Goal: Use online tool/utility: Utilize a website feature to perform a specific function

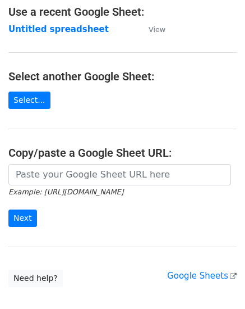
scroll to position [71, 0]
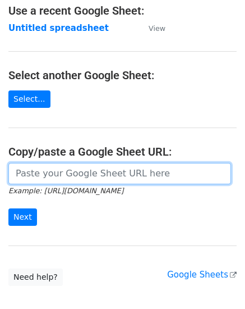
click at [99, 175] on input "url" at bounding box center [119, 173] width 223 height 21
paste input "[URL][DOMAIN_NAME]"
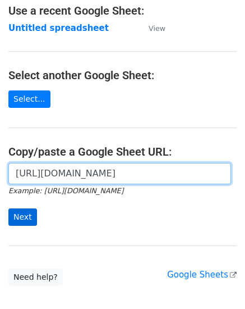
type input "[URL][DOMAIN_NAME]"
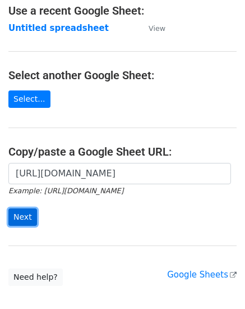
click at [18, 212] on input "Next" at bounding box center [22, 216] width 29 height 17
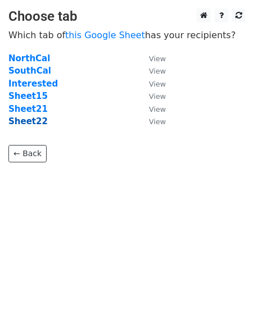
click at [24, 126] on strong "Sheet22" at bounding box center [27, 121] width 39 height 10
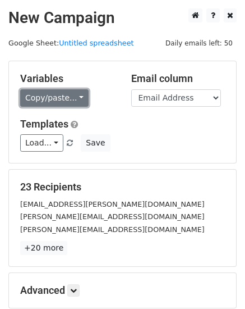
click at [40, 92] on link "Copy/paste..." at bounding box center [54, 97] width 69 height 17
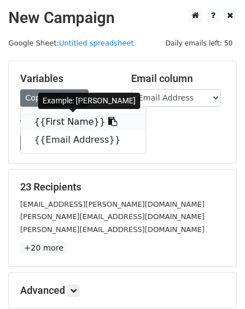
click at [33, 121] on link "{{First Name}}" at bounding box center [83, 122] width 125 height 18
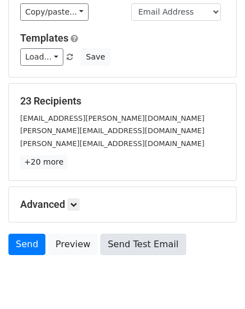
scroll to position [88, 0]
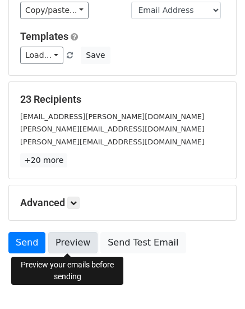
click at [76, 237] on link "Preview" at bounding box center [72, 242] width 49 height 21
